Goal: Task Accomplishment & Management: Manage account settings

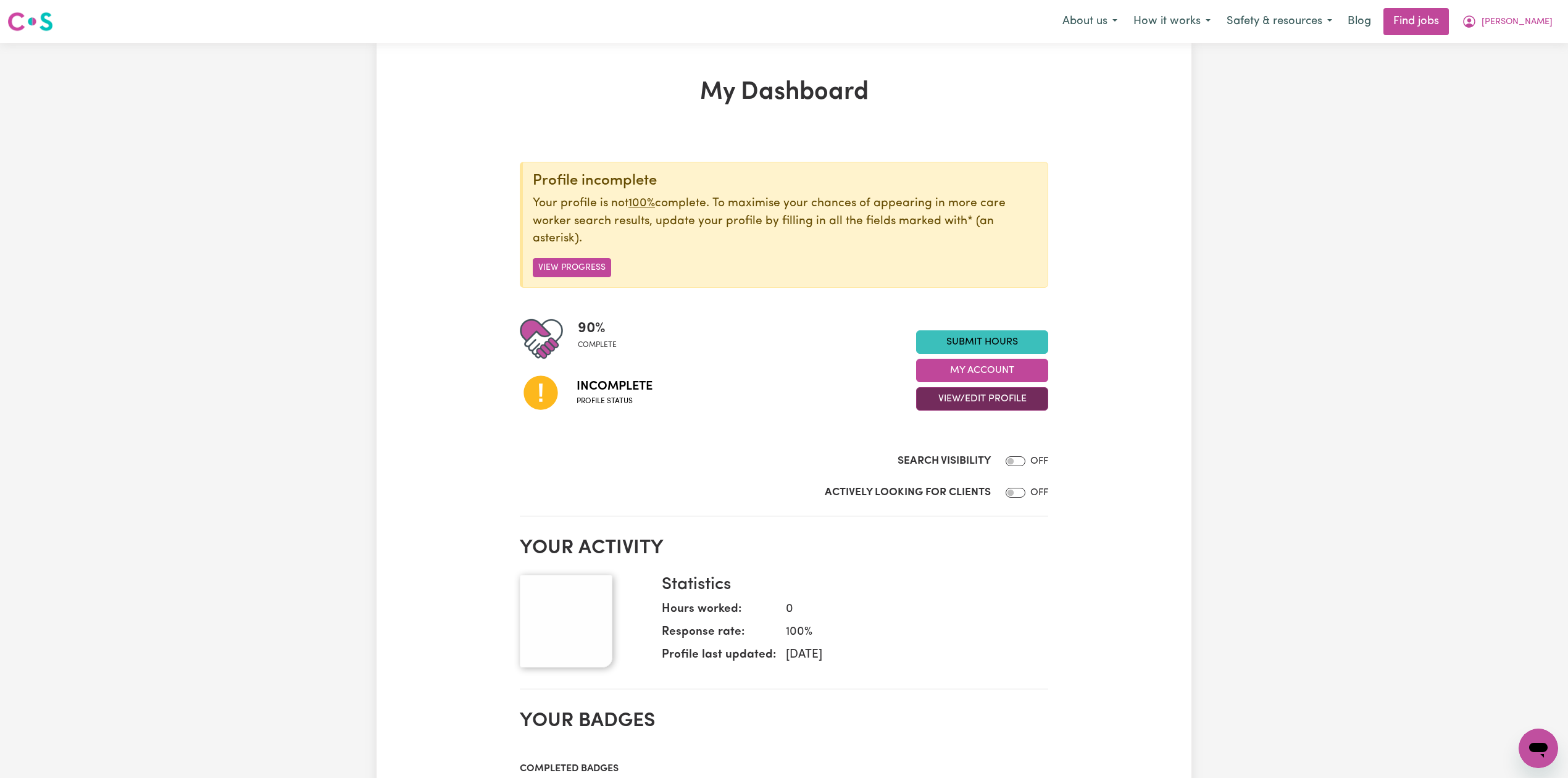
click at [968, 408] on button "View/Edit Profile" at bounding box center [982, 399] width 132 height 23
click at [954, 453] on link "Edit Profile" at bounding box center [974, 456] width 115 height 25
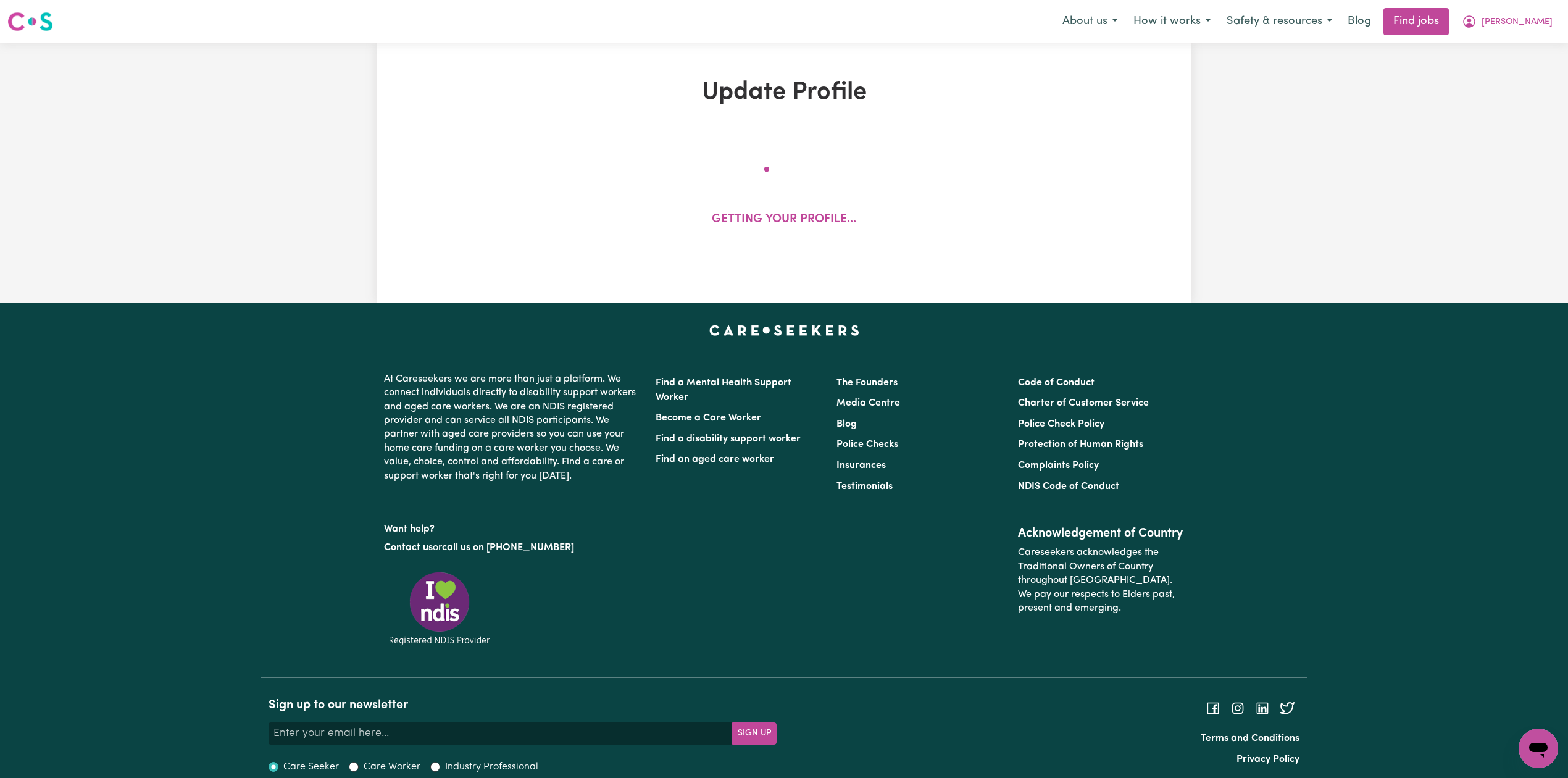
select select "[DEMOGRAPHIC_DATA]"
select select "Student Visa"
select select "Studying a healthcare related degree or qualification"
select select "40"
select select "60"
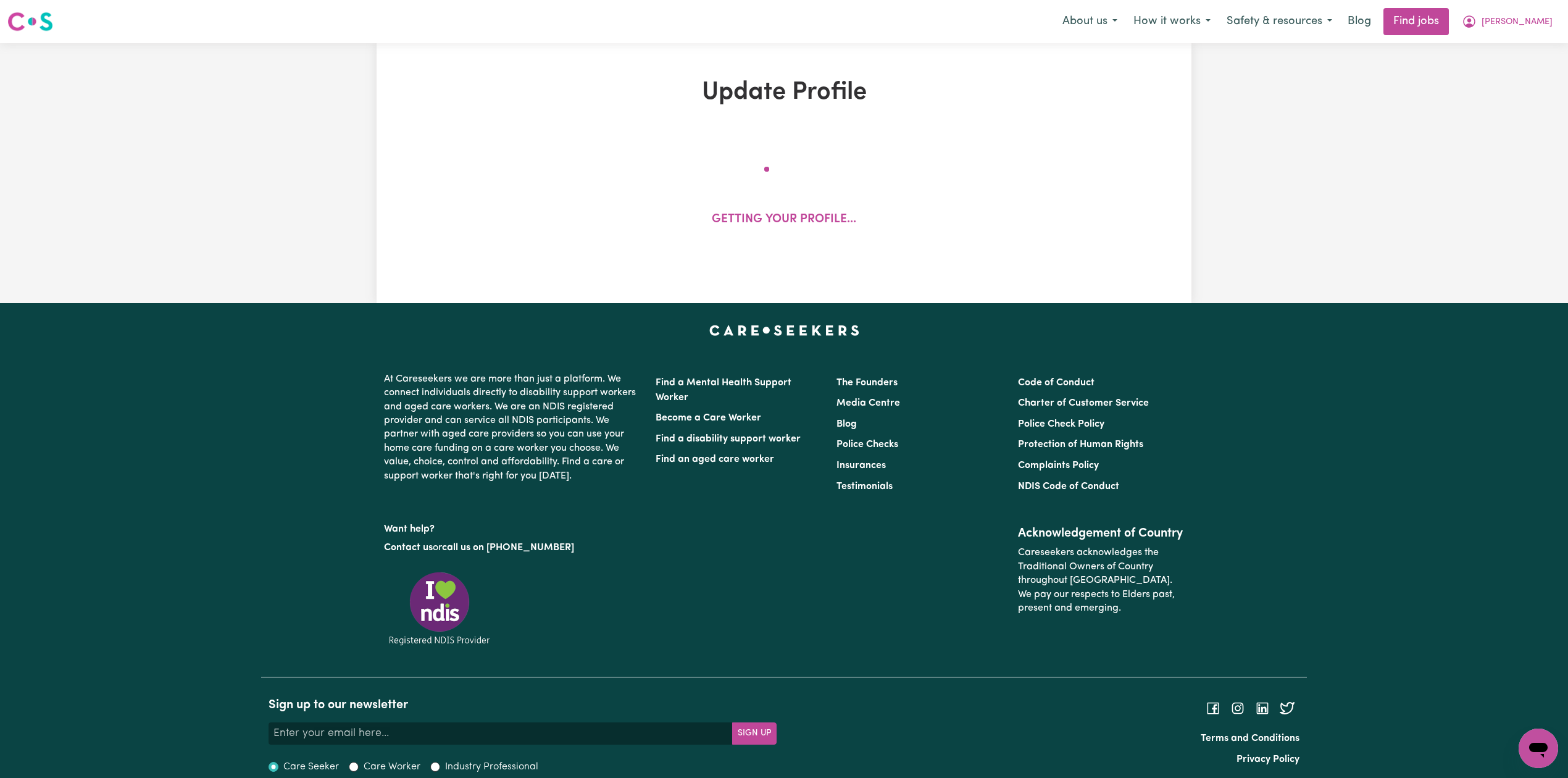
select select "65"
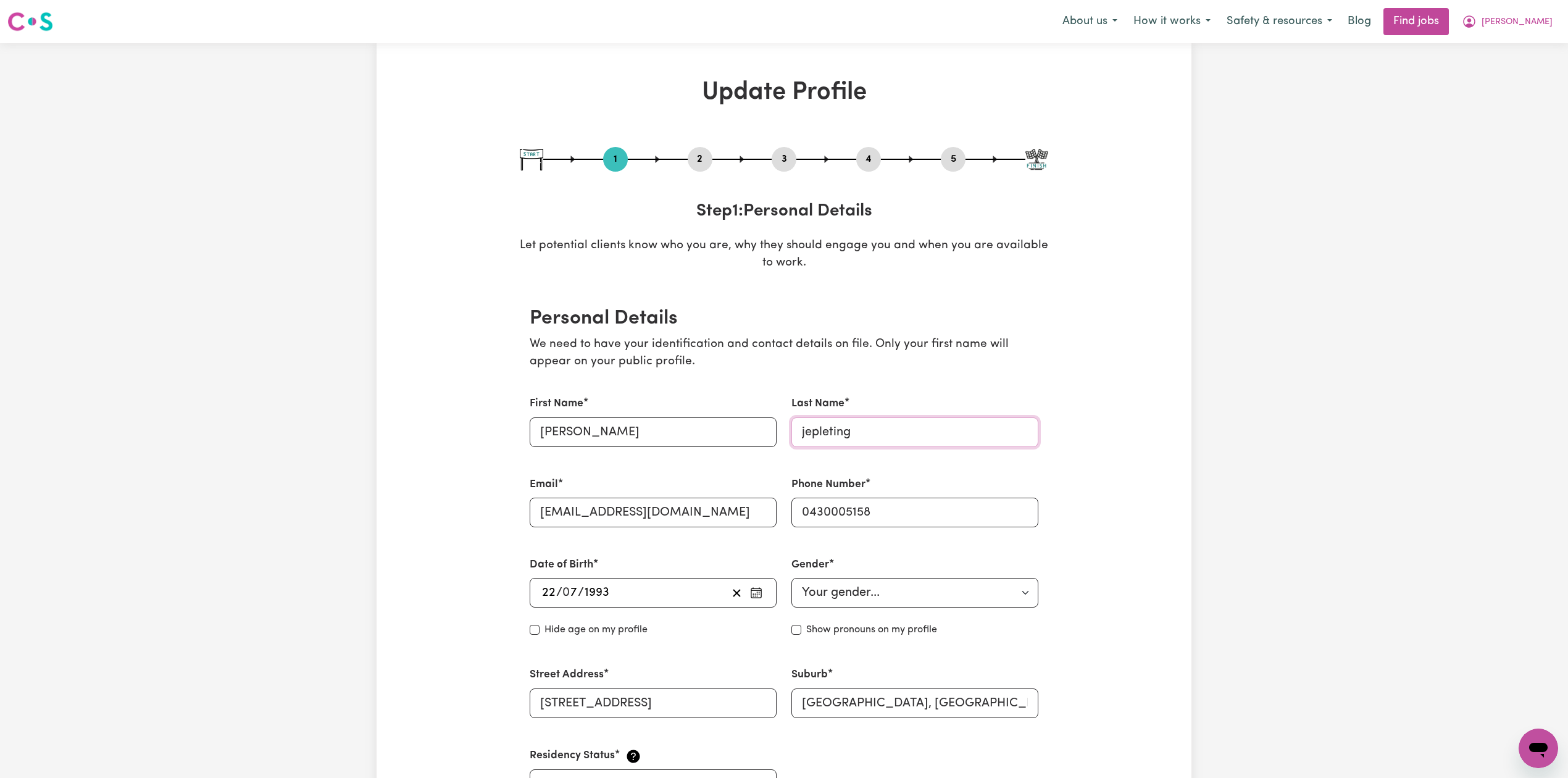
drag, startPoint x: 807, startPoint y: 428, endPoint x: 771, endPoint y: 431, distance: 36.1
click at [771, 431] on div "First Name [PERSON_NAME] Last Name jepleting Email [EMAIL_ADDRESS][DOMAIN_NAME]…" at bounding box center [784, 597] width 524 height 433
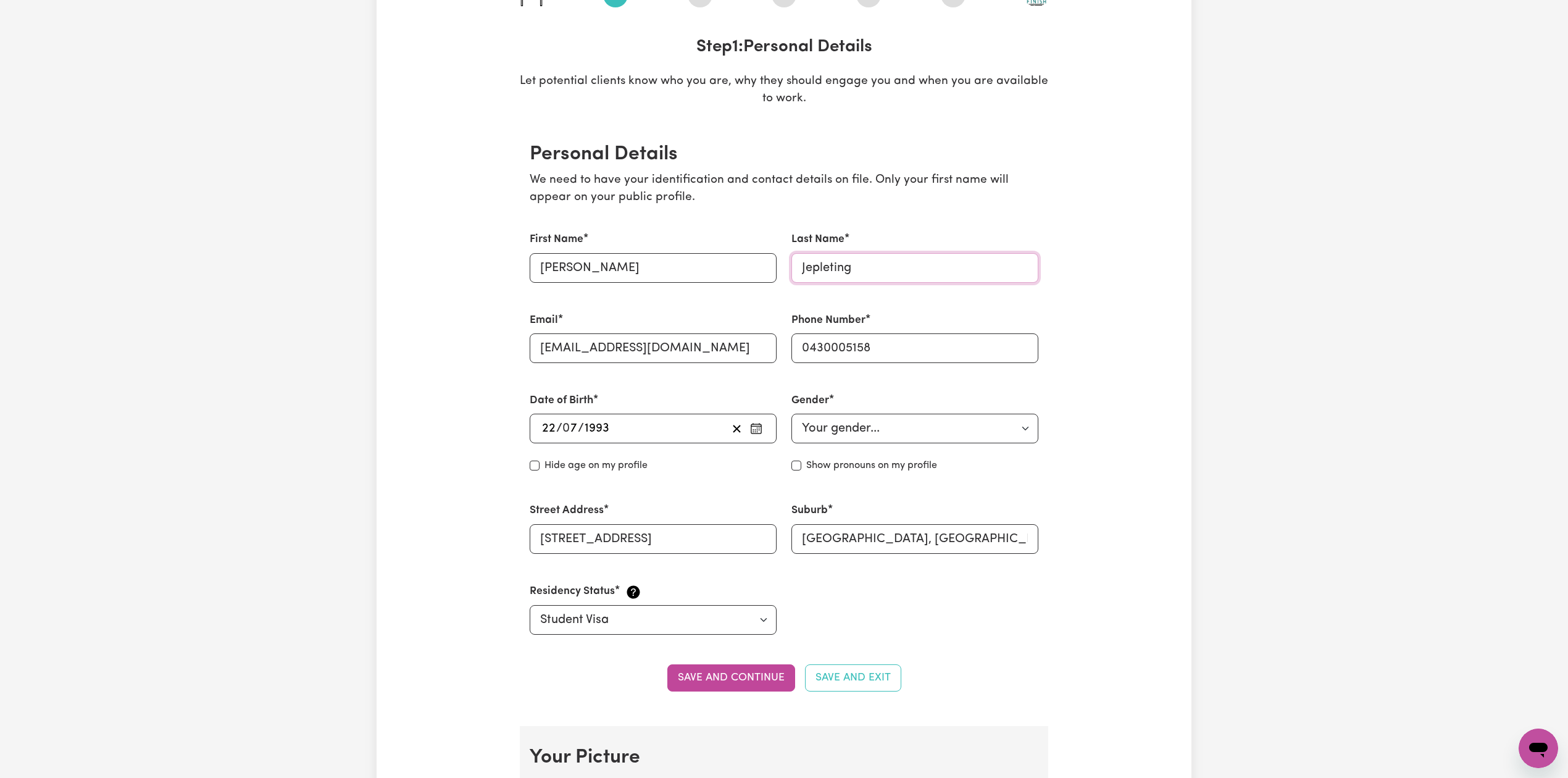
type input "Jepleting"
click at [715, 677] on button "Save and continue" at bounding box center [731, 678] width 128 height 27
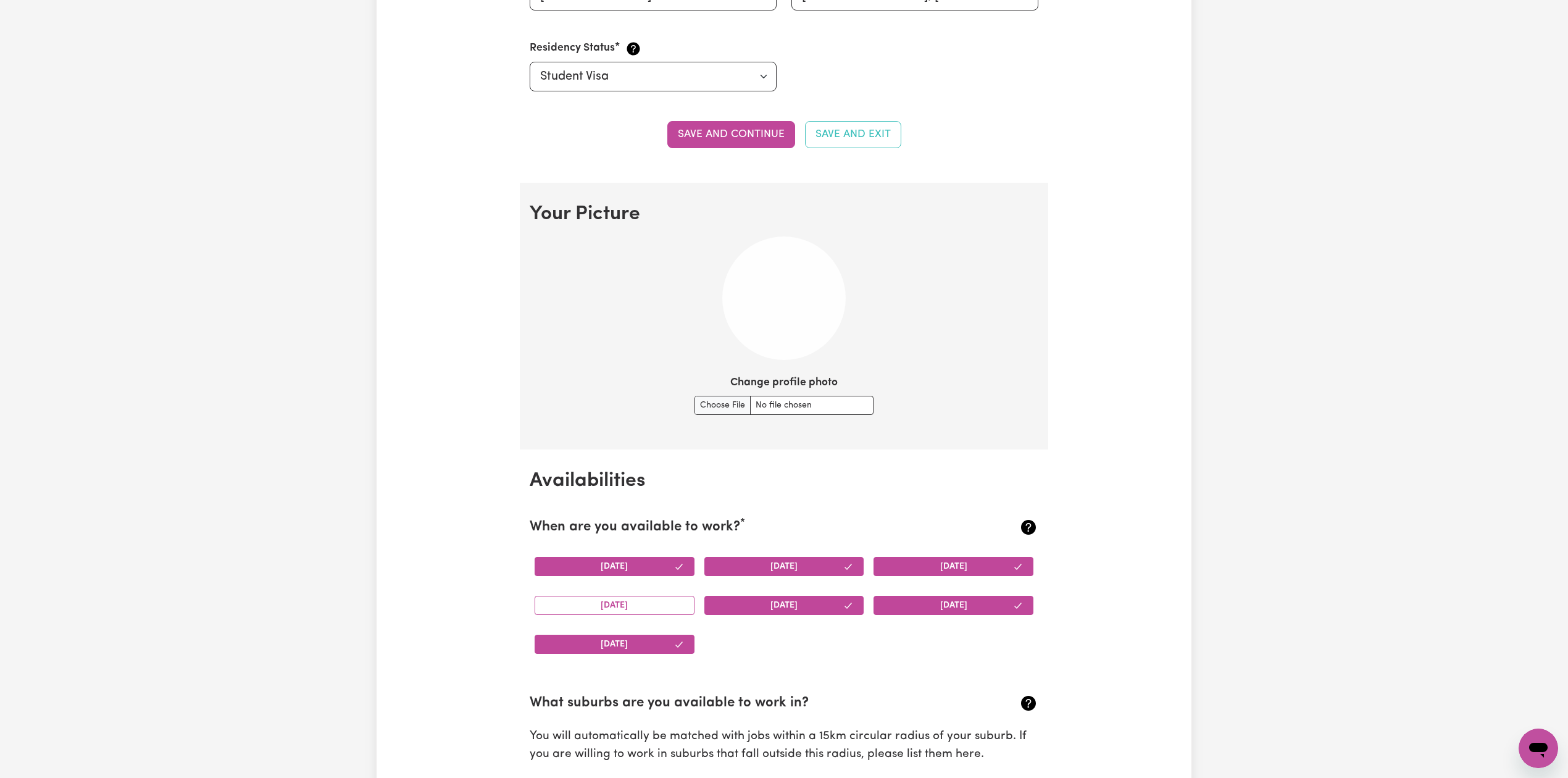
scroll to position [0, 0]
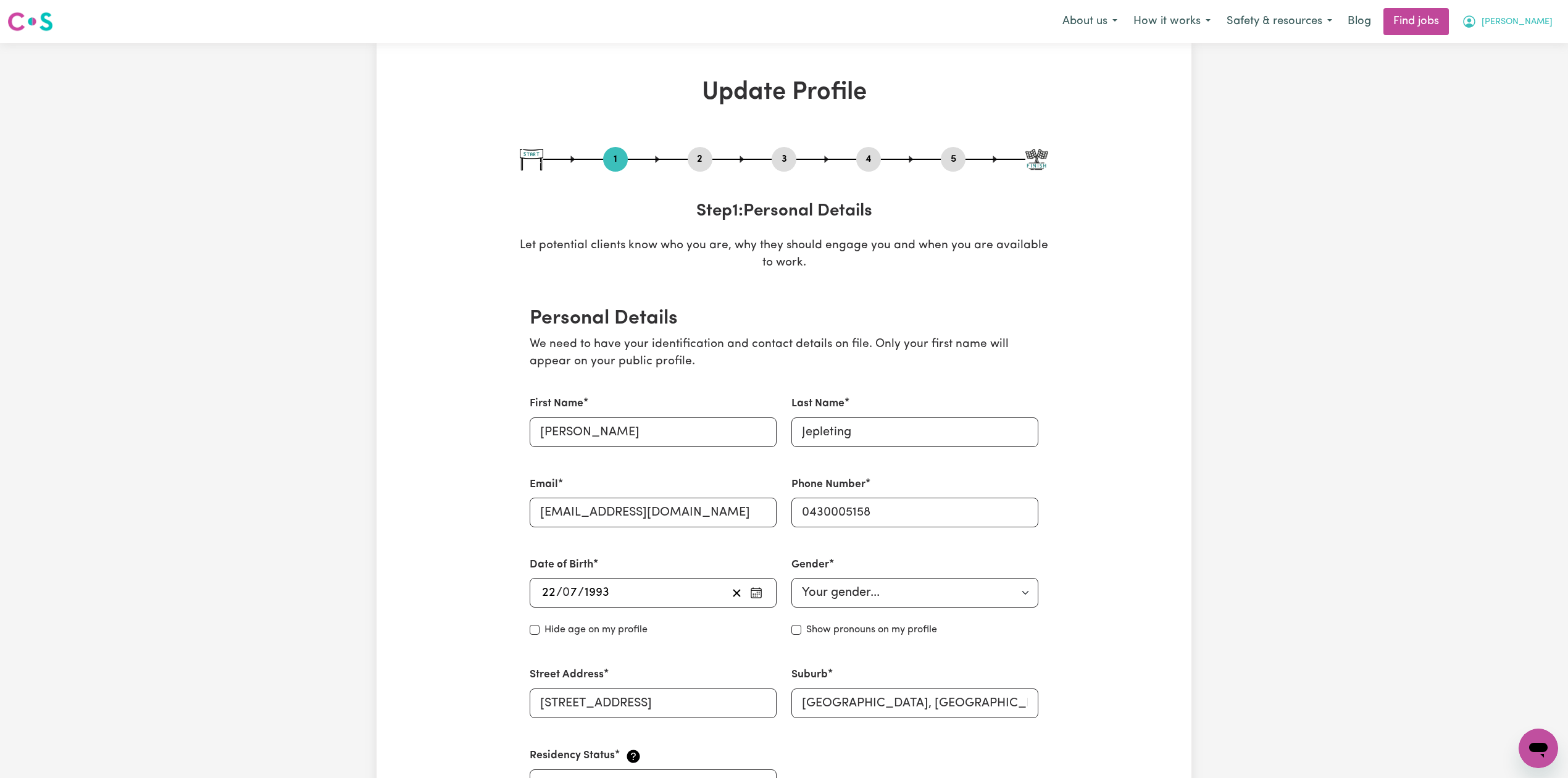
click at [1521, 23] on span "[PERSON_NAME]" at bounding box center [1517, 22] width 71 height 14
click at [1512, 86] on link "Logout" at bounding box center [1511, 94] width 98 height 23
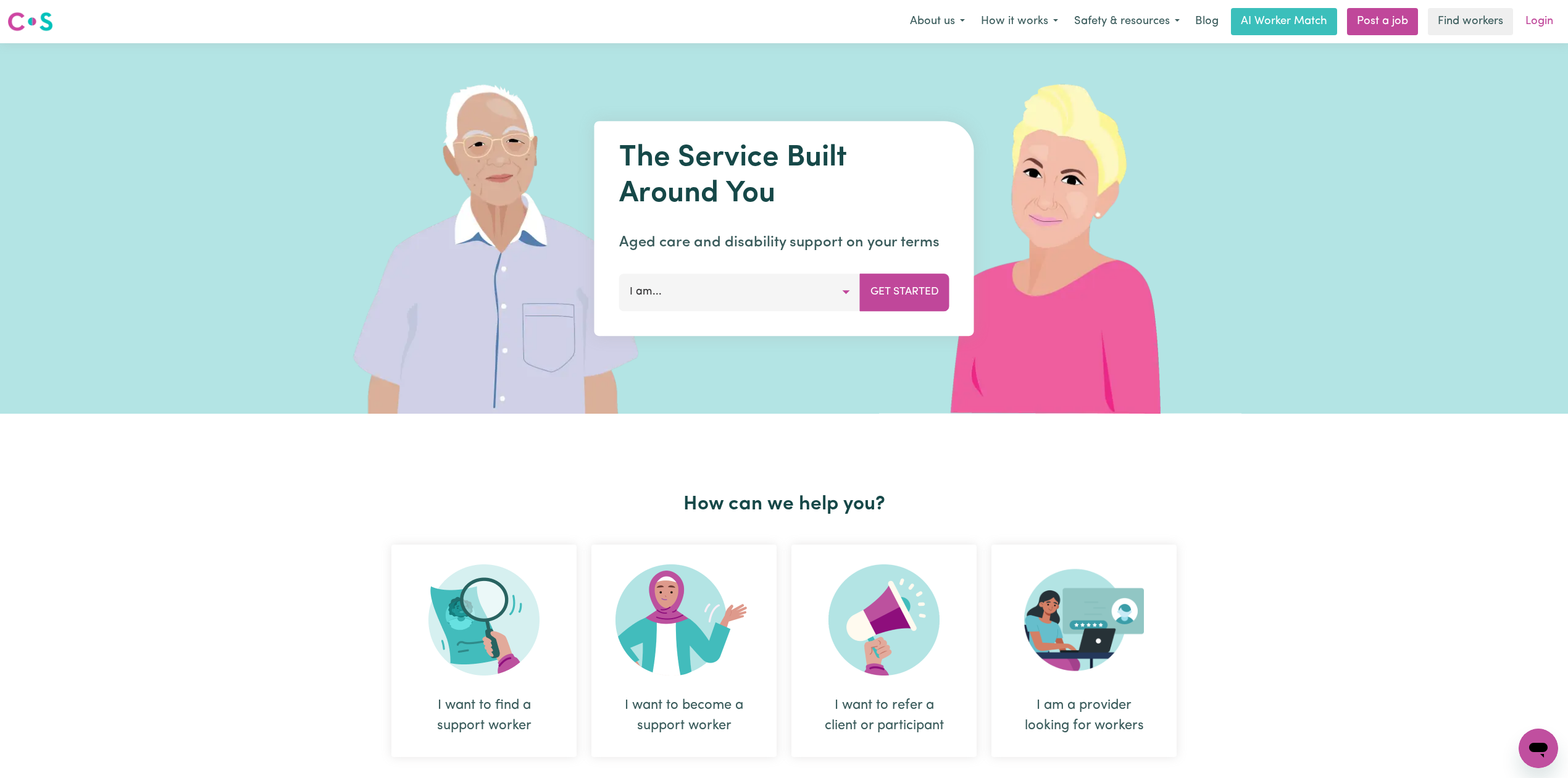
click at [1542, 16] on link "Login" at bounding box center [1540, 21] width 43 height 27
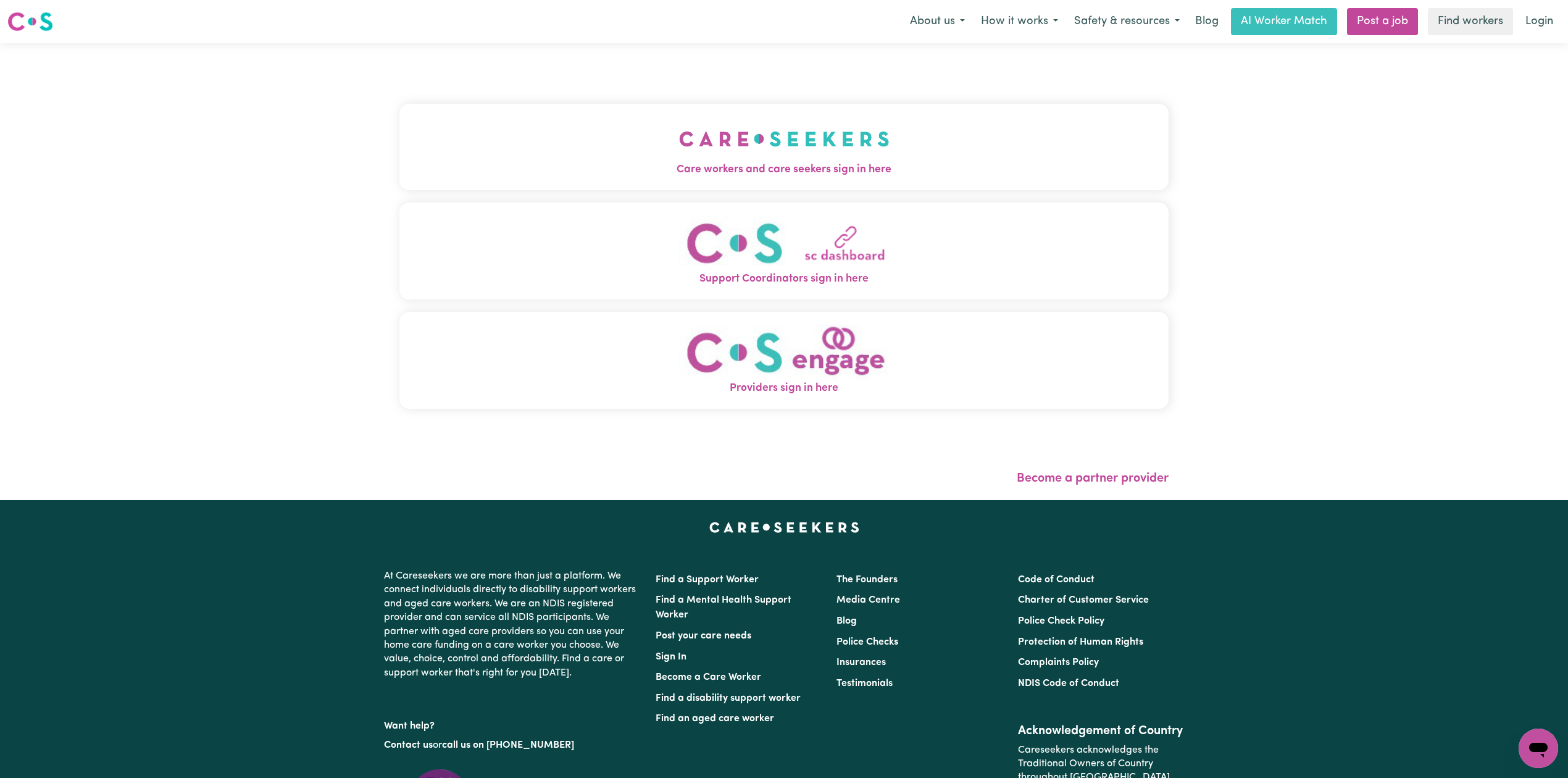
click at [650, 114] on button "Care workers and care seekers sign in here" at bounding box center [784, 146] width 769 height 86
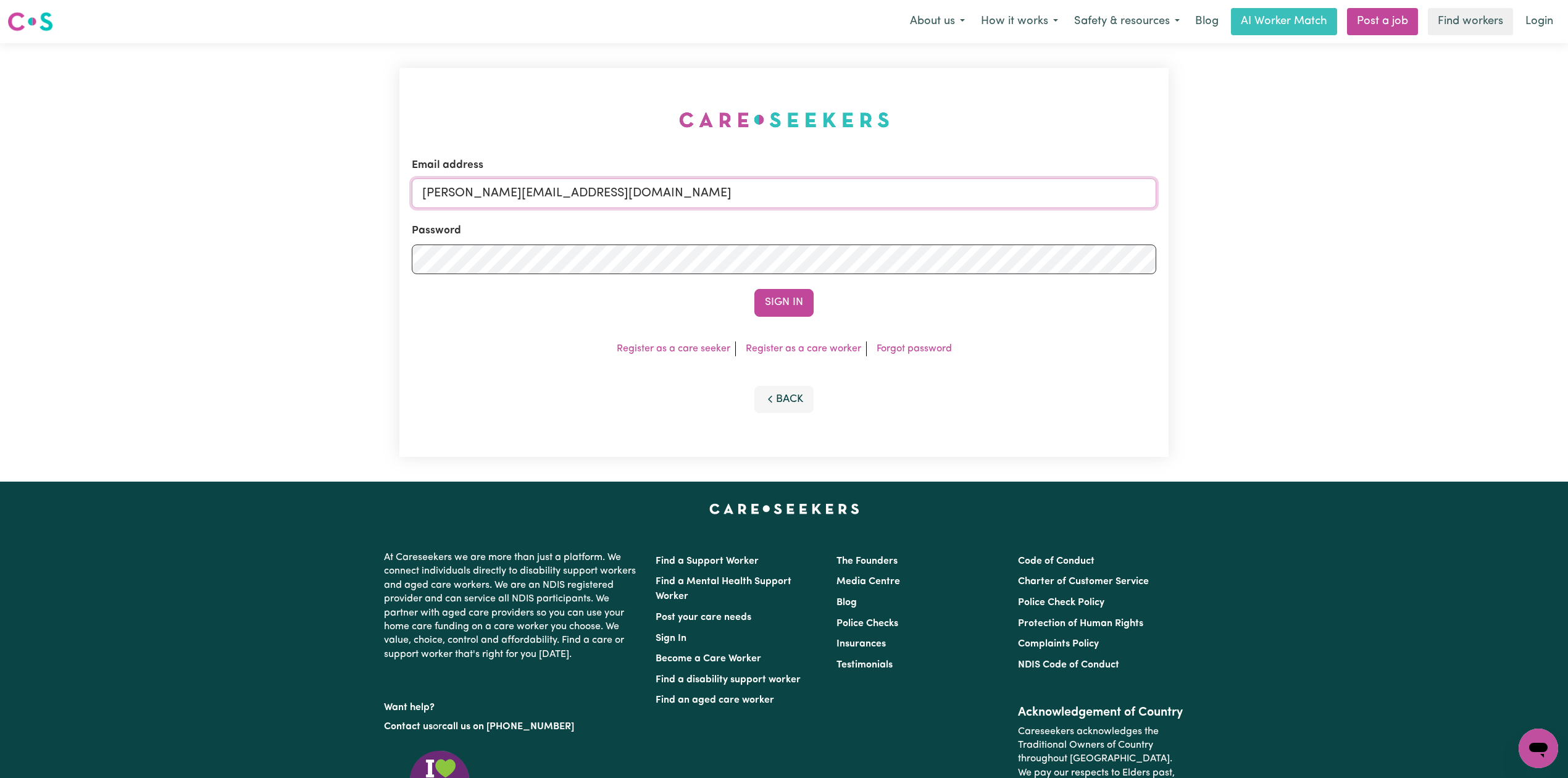
drag, startPoint x: 615, startPoint y: 183, endPoint x: 605, endPoint y: 193, distance: 14.1
click at [615, 183] on input "[PERSON_NAME][EMAIL_ADDRESS][DOMAIN_NAME]" at bounding box center [784, 193] width 745 height 30
drag, startPoint x: 492, startPoint y: 195, endPoint x: 749, endPoint y: 213, distance: 257.6
click at [749, 213] on form "Email address Superuser~[EMAIL_ADDRESS][DOMAIN_NAME] Password Sign In" at bounding box center [784, 237] width 745 height 159
drag, startPoint x: 507, startPoint y: 188, endPoint x: 487, endPoint y: 190, distance: 20.1
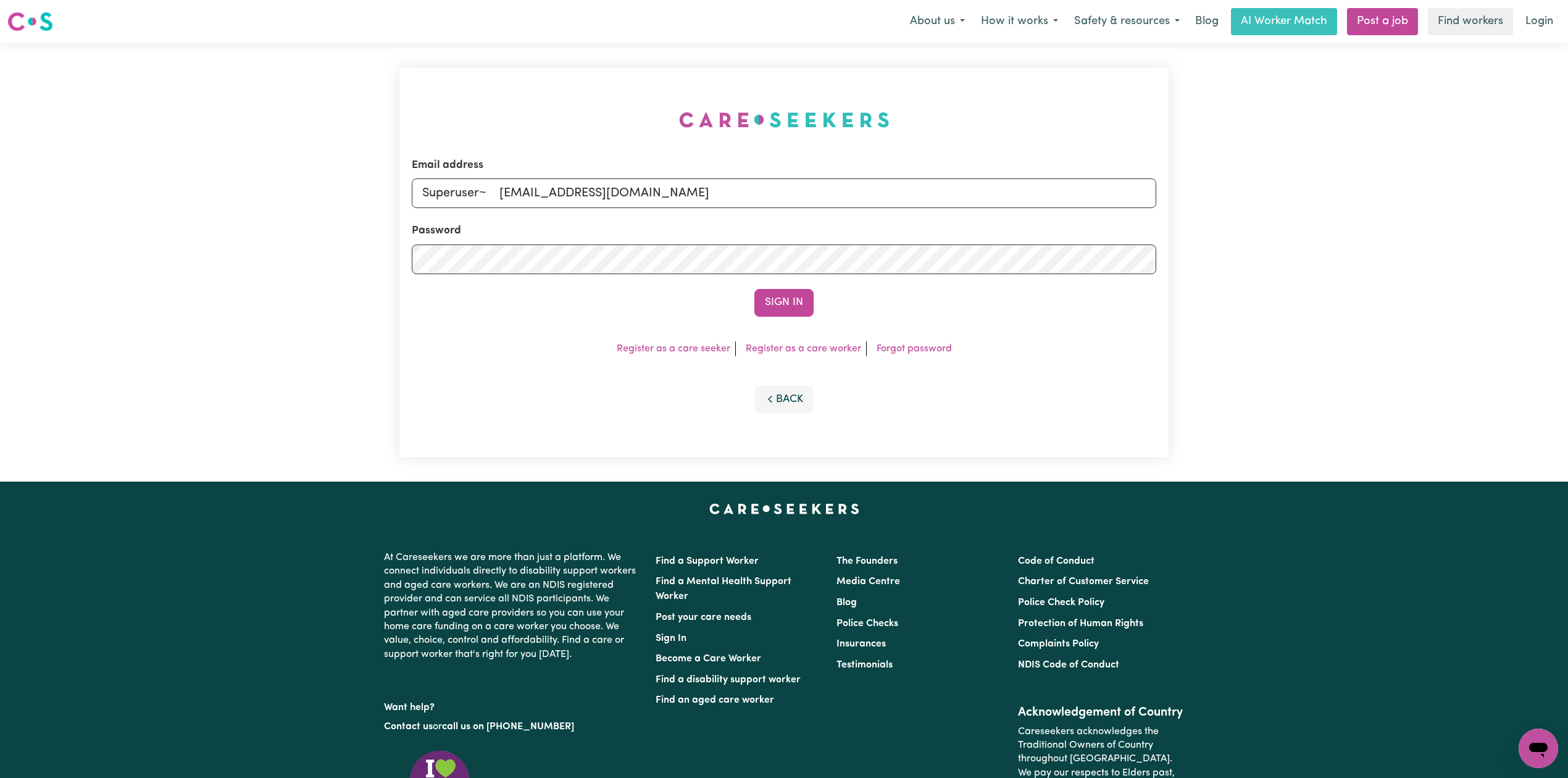
click at [487, 190] on input "Superuser~ [EMAIL_ADDRESS][DOMAIN_NAME]" at bounding box center [784, 193] width 745 height 30
type input "Superuser~[EMAIL_ADDRESS][DOMAIN_NAME]"
click at [754, 289] on button "Sign In" at bounding box center [784, 302] width 59 height 27
